Goal: Task Accomplishment & Management: Use online tool/utility

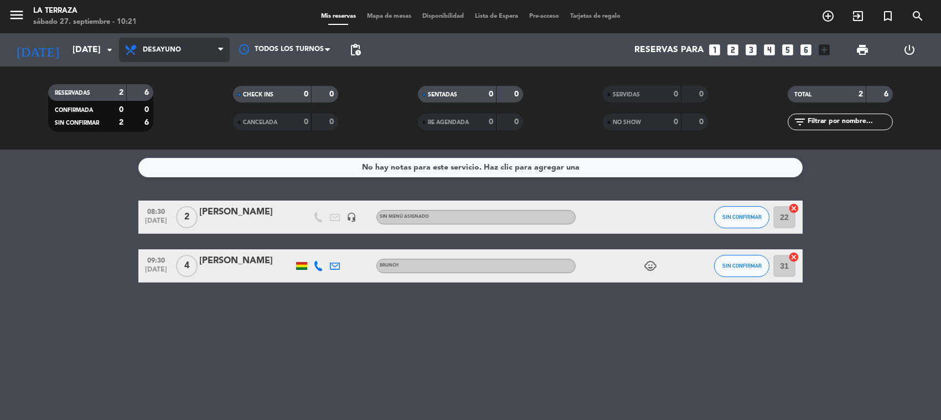
click at [158, 56] on span "Desayuno" at bounding box center [174, 50] width 111 height 24
click at [166, 118] on div "menu La Terraza [DATE] 27. septiembre - 10:21 Mis reservas Mapa de mesas Dispon…" at bounding box center [470, 74] width 941 height 149
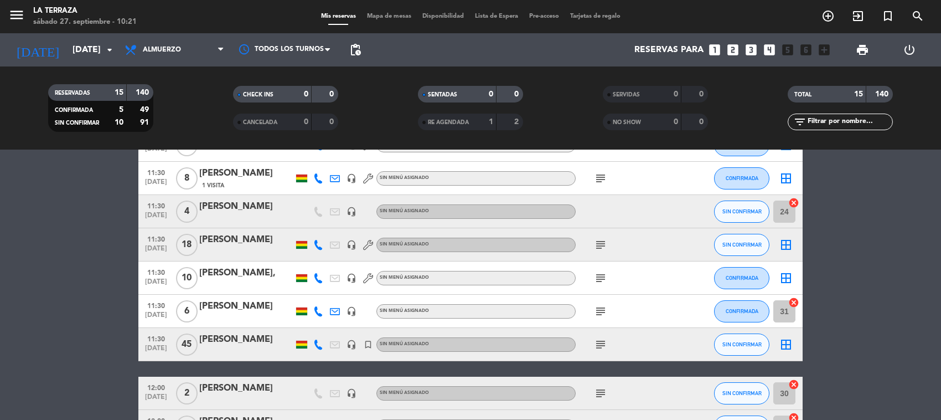
scroll to position [208, 0]
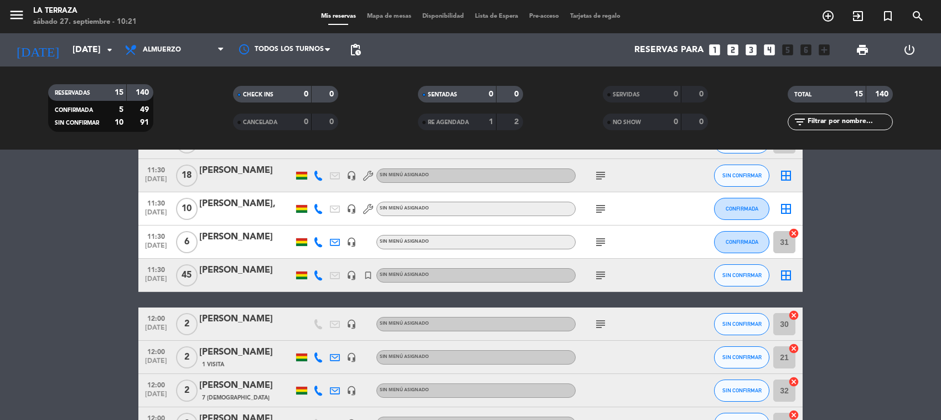
click at [601, 203] on icon "subject" at bounding box center [600, 208] width 13 height 13
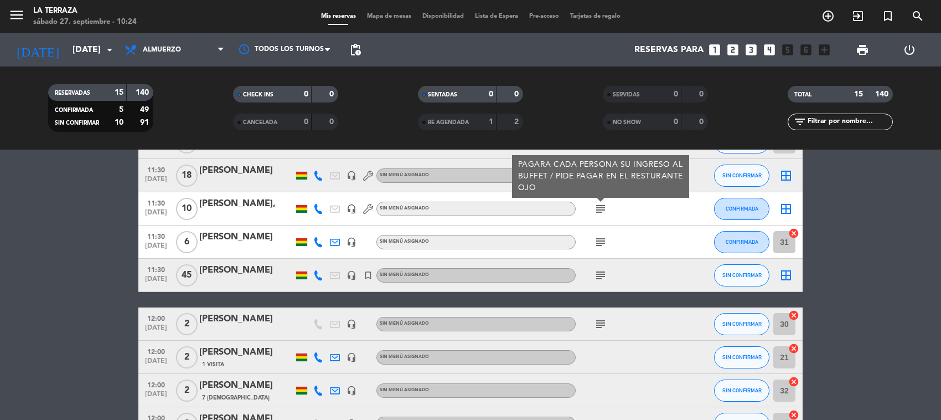
click at [813, 272] on bookings-row "11:30 [DATE] 2 [PERSON_NAME] 1 Visita headset_mic Sin menú asignado CONFIRMADA …" at bounding box center [470, 257] width 941 height 529
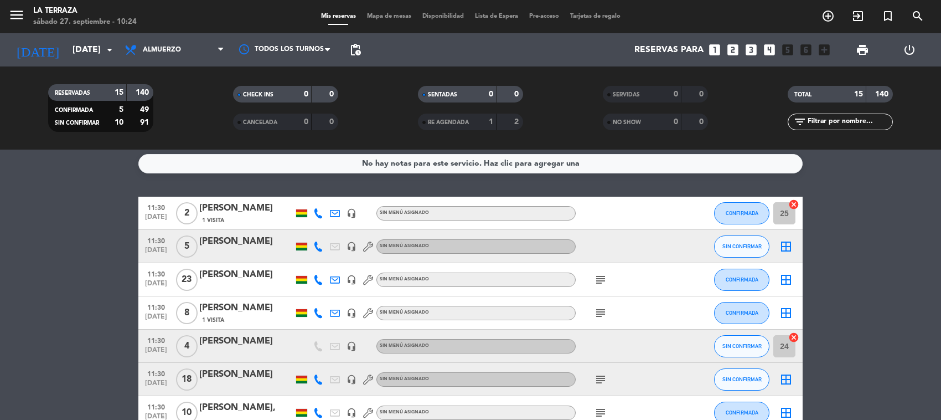
scroll to position [0, 0]
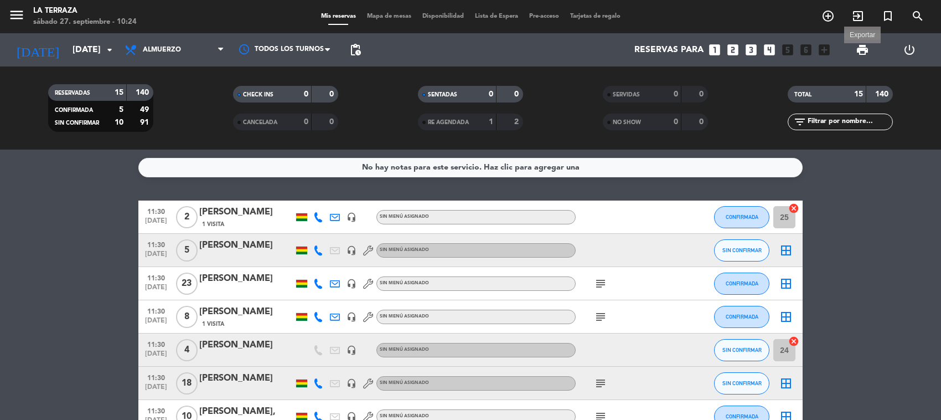
click at [859, 49] on span "print" at bounding box center [862, 49] width 13 height 13
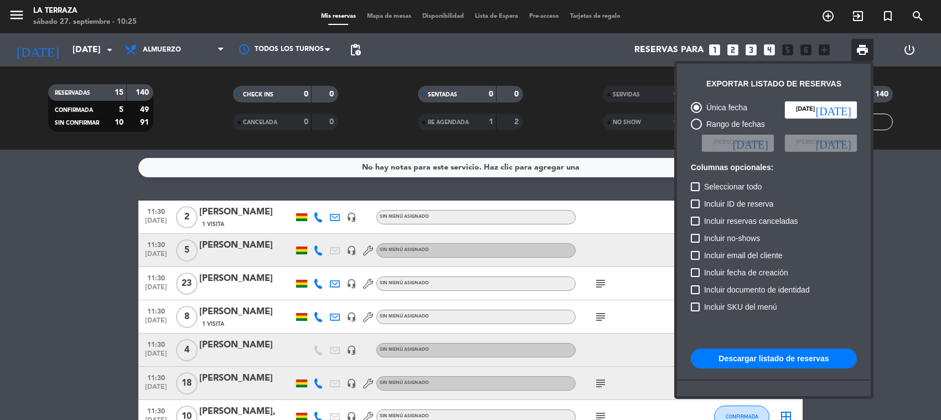
click at [63, 255] on div at bounding box center [470, 210] width 941 height 420
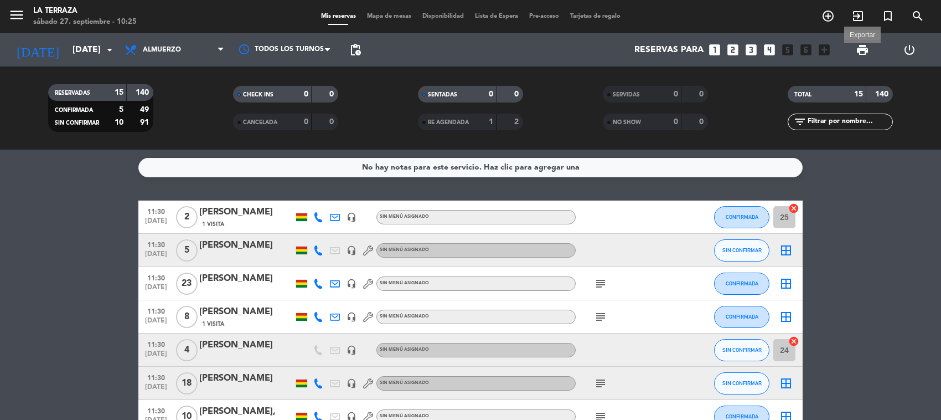
click at [858, 48] on span "print" at bounding box center [862, 49] width 13 height 13
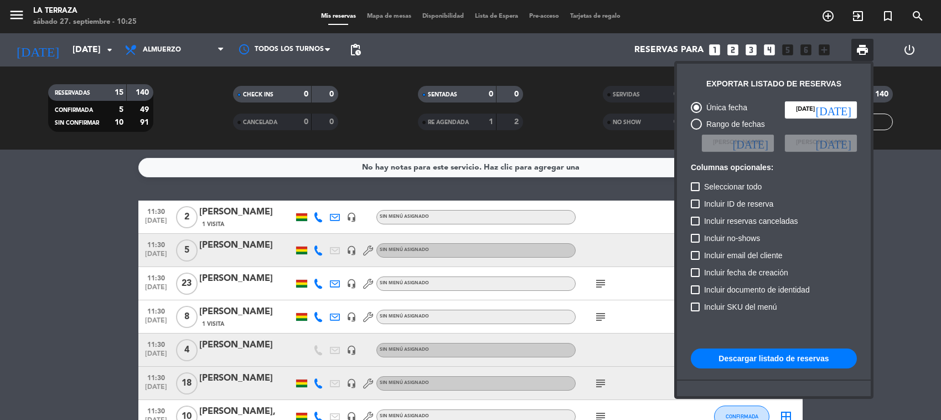
click at [768, 358] on button "Descargar listado de reservas" at bounding box center [774, 358] width 166 height 20
click at [637, 313] on div at bounding box center [470, 210] width 941 height 420
